Goal: Transaction & Acquisition: Download file/media

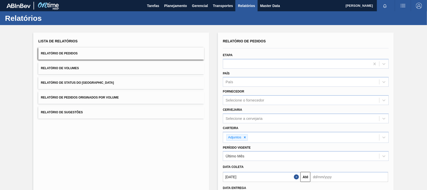
scroll to position [41, 0]
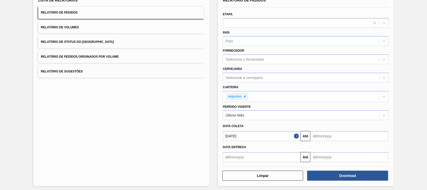
click at [75, 55] on span "Relatório de Pedidos Originados por Volume" at bounding box center [80, 57] width 78 height 4
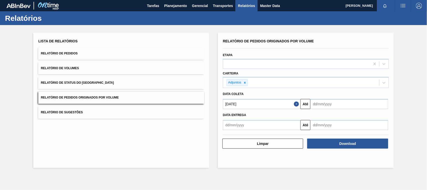
click at [245, 105] on input "15/08/2025" at bounding box center [262, 104] width 78 height 10
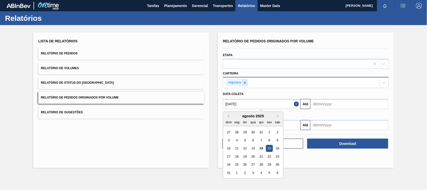
click at [244, 81] on icon at bounding box center [245, 83] width 4 height 4
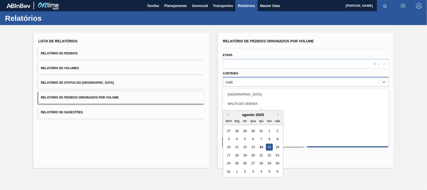
type input "malte"
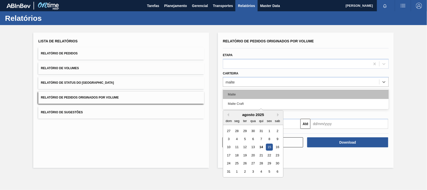
click at [233, 93] on div "Malte" at bounding box center [306, 94] width 166 height 9
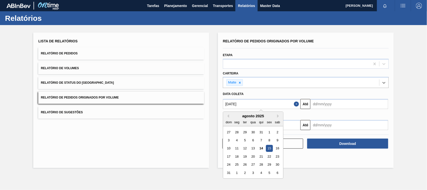
click at [249, 105] on input "15/08/2025" at bounding box center [262, 104] width 78 height 10
drag, startPoint x: 235, startPoint y: 104, endPoint x: 217, endPoint y: 105, distance: 18.3
click at [217, 105] on div "Lista de Relatórios Relatório de Pedidos Relatório de Volumes Relatório de Stat…" at bounding box center [213, 99] width 427 height 149
type input "[DATE]"
click at [253, 132] on div "1" at bounding box center [253, 132] width 7 height 7
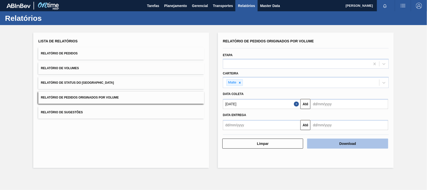
click at [342, 144] on button "Download" at bounding box center [347, 143] width 81 height 10
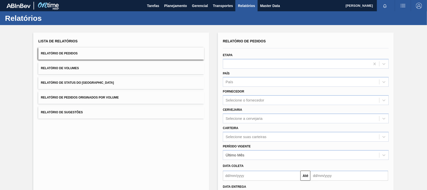
click at [86, 98] on span "Relatório de Pedidos Originados por Volume" at bounding box center [80, 98] width 78 height 4
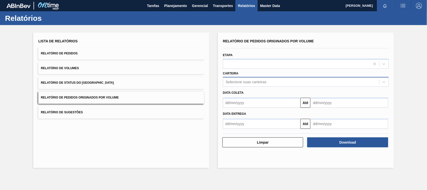
click at [236, 79] on div "Selecione suas carteiras" at bounding box center [301, 81] width 156 height 7
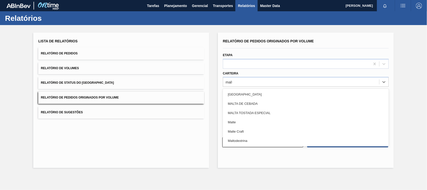
type input "malte"
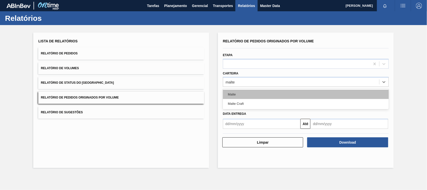
click at [235, 93] on div "Malte" at bounding box center [306, 94] width 166 height 9
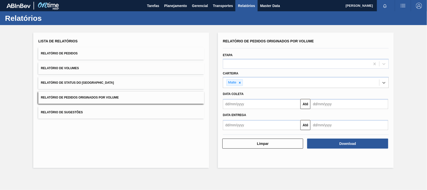
click at [242, 103] on input "text" at bounding box center [262, 104] width 78 height 10
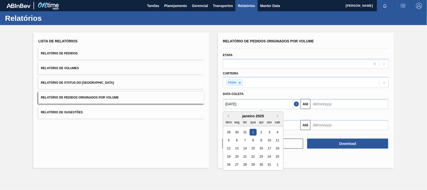
type input "[DATE]"
click at [253, 132] on div "1" at bounding box center [253, 132] width 7 height 7
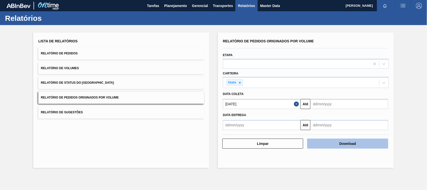
click at [321, 140] on button "Download" at bounding box center [347, 143] width 81 height 10
